Goal: Task Accomplishment & Management: Use online tool/utility

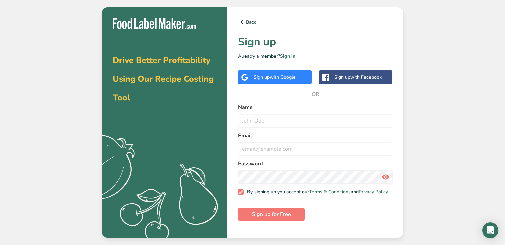
click at [276, 80] on span "with Google" at bounding box center [282, 77] width 26 height 6
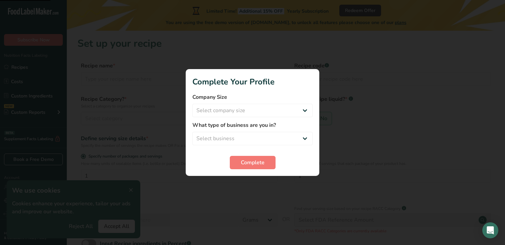
click at [254, 102] on div "Company Size Select company size Fewer than 10 Employees 10 to 50 Employees 51 …" at bounding box center [252, 105] width 120 height 24
click at [240, 114] on select "Select company size Fewer than 10 Employees 10 to 50 Employees 51 to 500 Employ…" at bounding box center [252, 110] width 120 height 13
select select "2"
click at [192, 104] on select "Select company size Fewer than 10 Employees 10 to 50 Employees 51 to 500 Employ…" at bounding box center [252, 110] width 120 height 13
click at [251, 165] on span "Complete" at bounding box center [253, 163] width 24 height 8
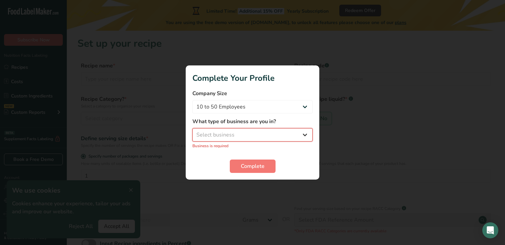
click at [228, 137] on select "Select business Packaged Food Manufacturer Restaurant & Cafe Bakery Meal Plans …" at bounding box center [252, 134] width 120 height 13
select select "3"
click at [192, 132] on select "Select business Packaged Food Manufacturer Restaurant & Cafe Bakery Meal Plans …" at bounding box center [252, 134] width 120 height 13
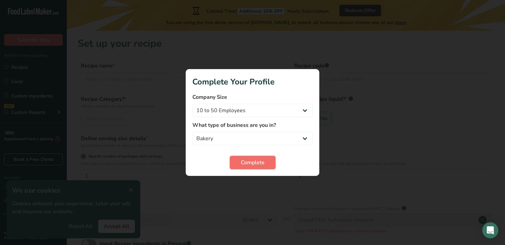
click at [251, 168] on button "Complete" at bounding box center [253, 162] width 46 height 13
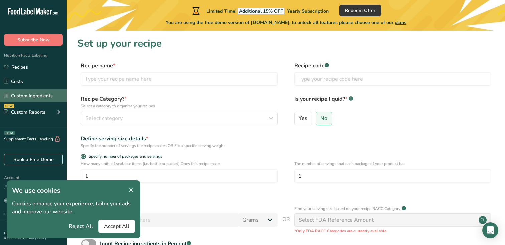
click at [39, 93] on link "Custom Ingredients" at bounding box center [33, 95] width 67 height 13
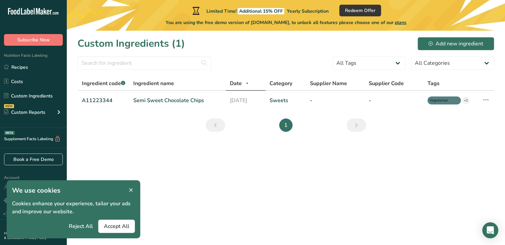
click at [133, 189] on icon at bounding box center [131, 190] width 6 height 9
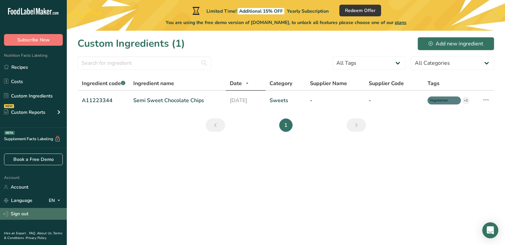
scroll to position [19, 0]
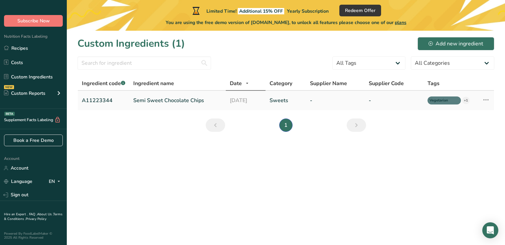
click at [168, 97] on link "Semi Sweet Chocolate Chips" at bounding box center [177, 100] width 88 height 8
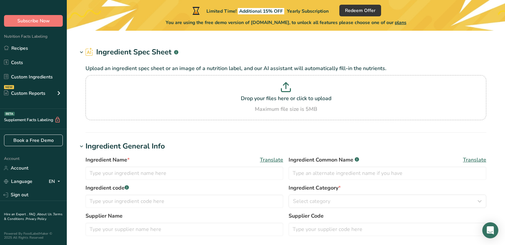
type input "Semi Sweet Chocolate Chips"
type input "Choco Chips"
type input "A11223344"
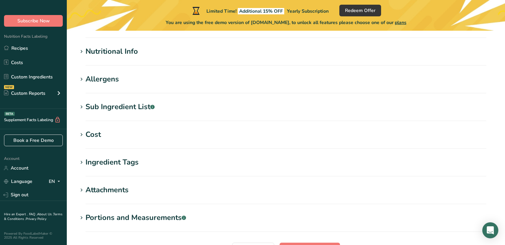
scroll to position [180, 0]
